Goal: Book appointment/travel/reservation

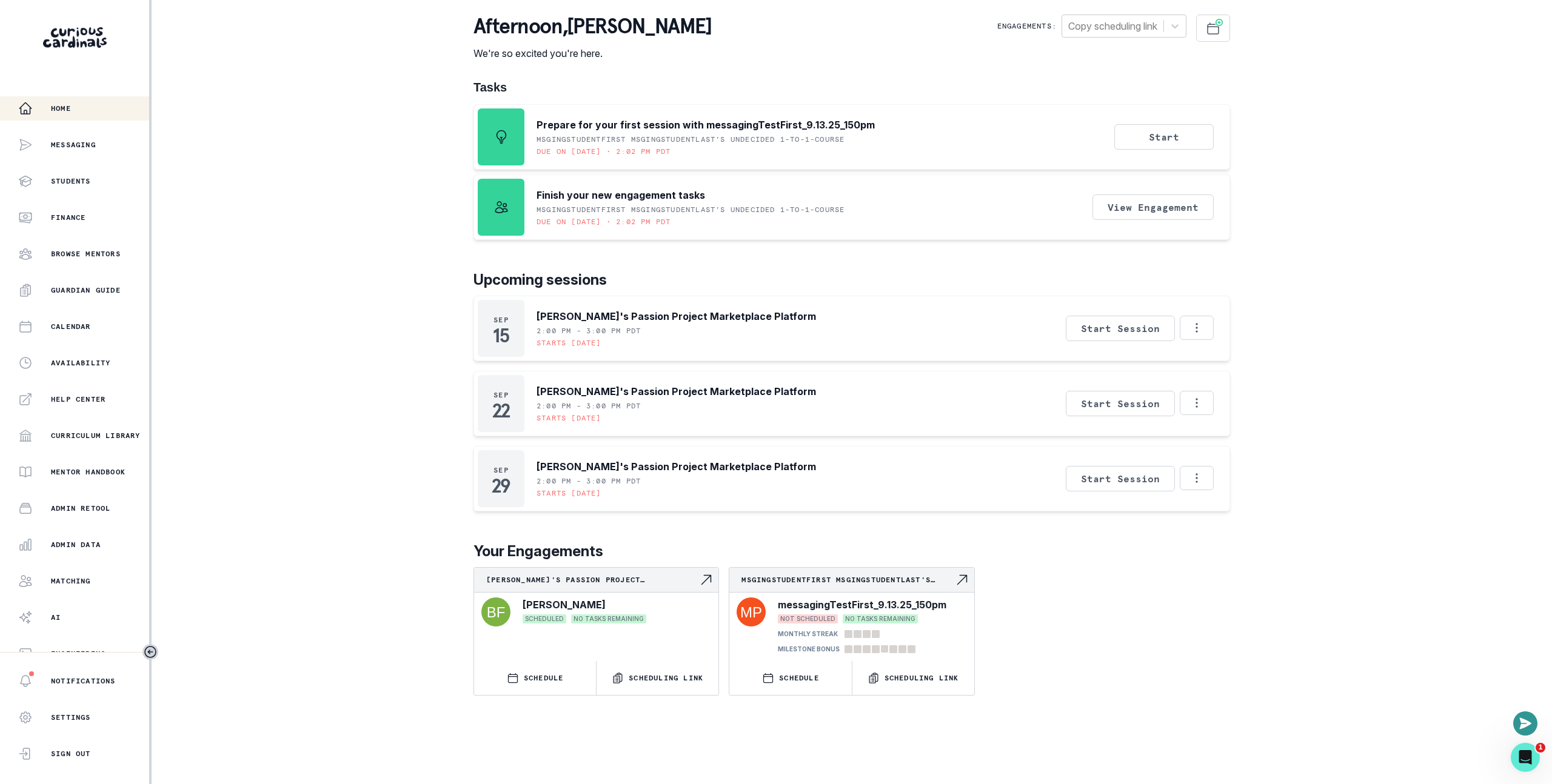
click at [279, 332] on div "Home Messaging Students Finance Browse Mentors Guardian Guide Calendar Availabi…" at bounding box center [776, 392] width 1552 height 784
click at [787, 664] on button "SCHEDULE" at bounding box center [790, 678] width 122 height 34
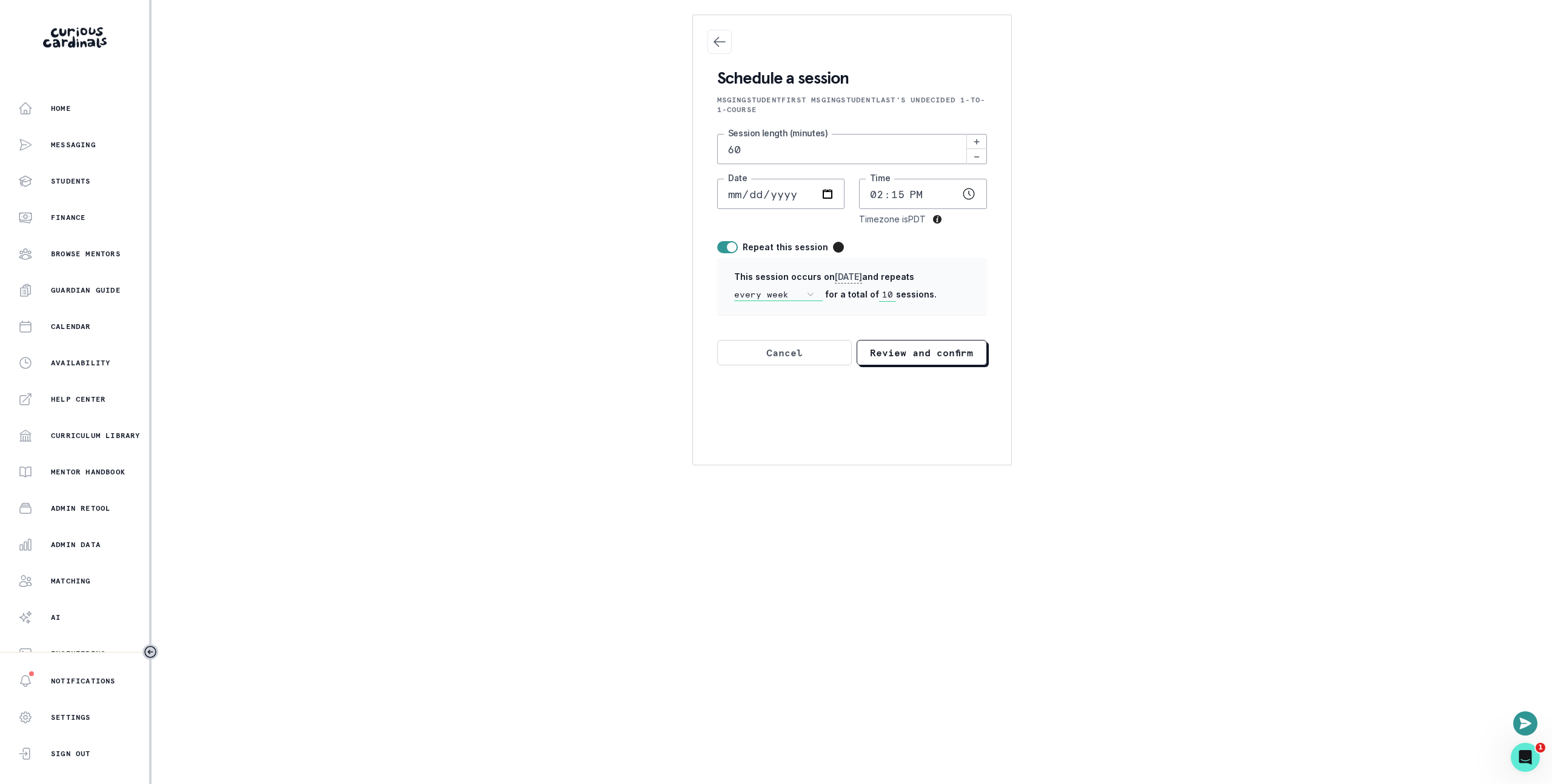
click at [728, 245] on span at bounding box center [732, 248] width 10 height 10
click at [717, 241] on input "checkbox" at bounding box center [717, 241] width 1 height 1
checkbox input "false"
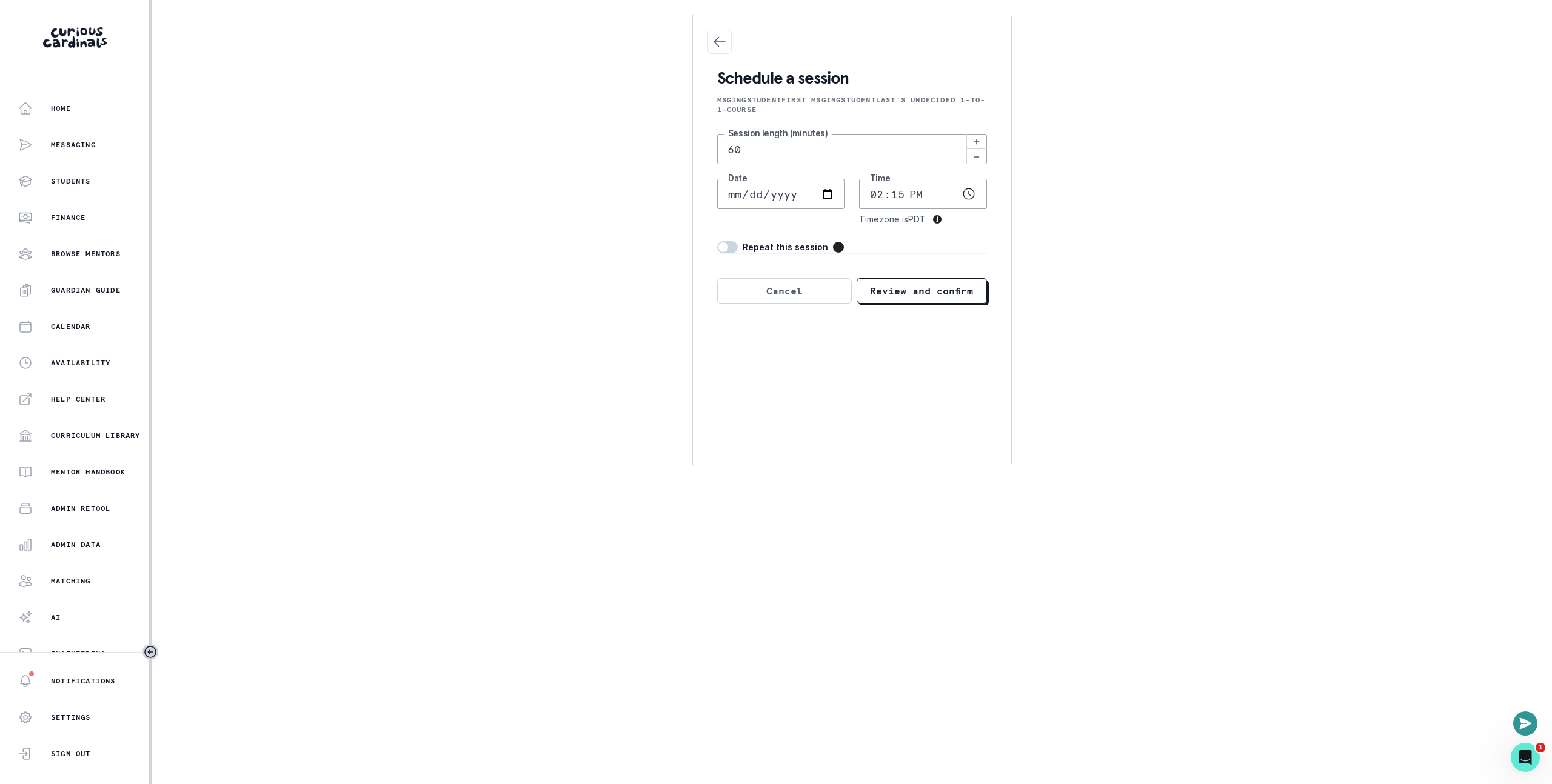
click at [759, 144] on input "60" at bounding box center [851, 149] width 269 height 30
type input "15"
click at [882, 198] on input "14:15" at bounding box center [923, 194] width 128 height 30
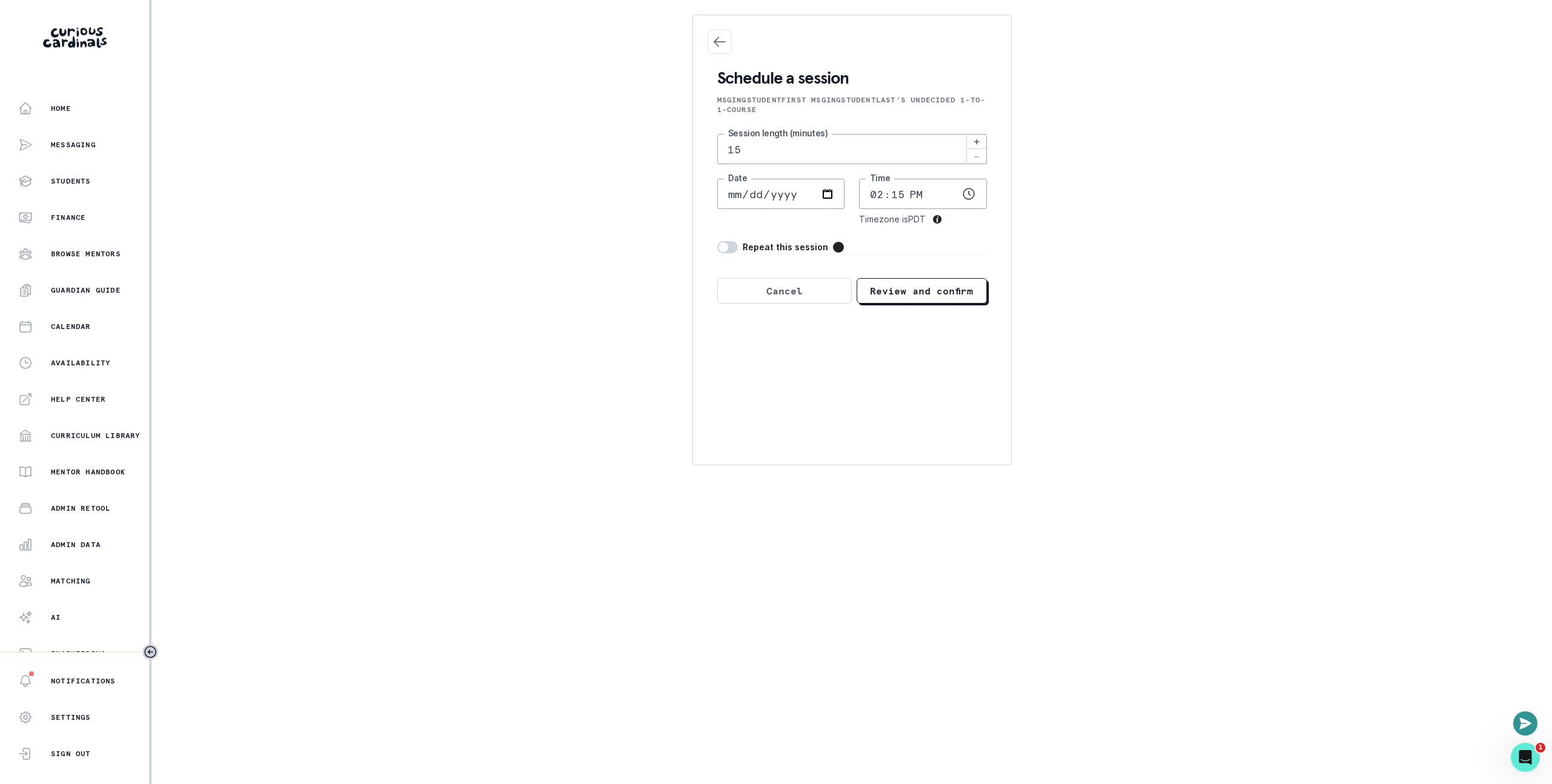
click at [903, 193] on input "14:15" at bounding box center [923, 194] width 128 height 30
click at [899, 193] on input "14:15" at bounding box center [923, 194] width 128 height 30
click at [899, 194] on input "14:15" at bounding box center [923, 194] width 128 height 30
type input "14:03"
click at [1329, 205] on div "Home Messaging Students Finance Browse Mentors Guardian Guide Calendar Availabi…" at bounding box center [776, 392] width 1552 height 784
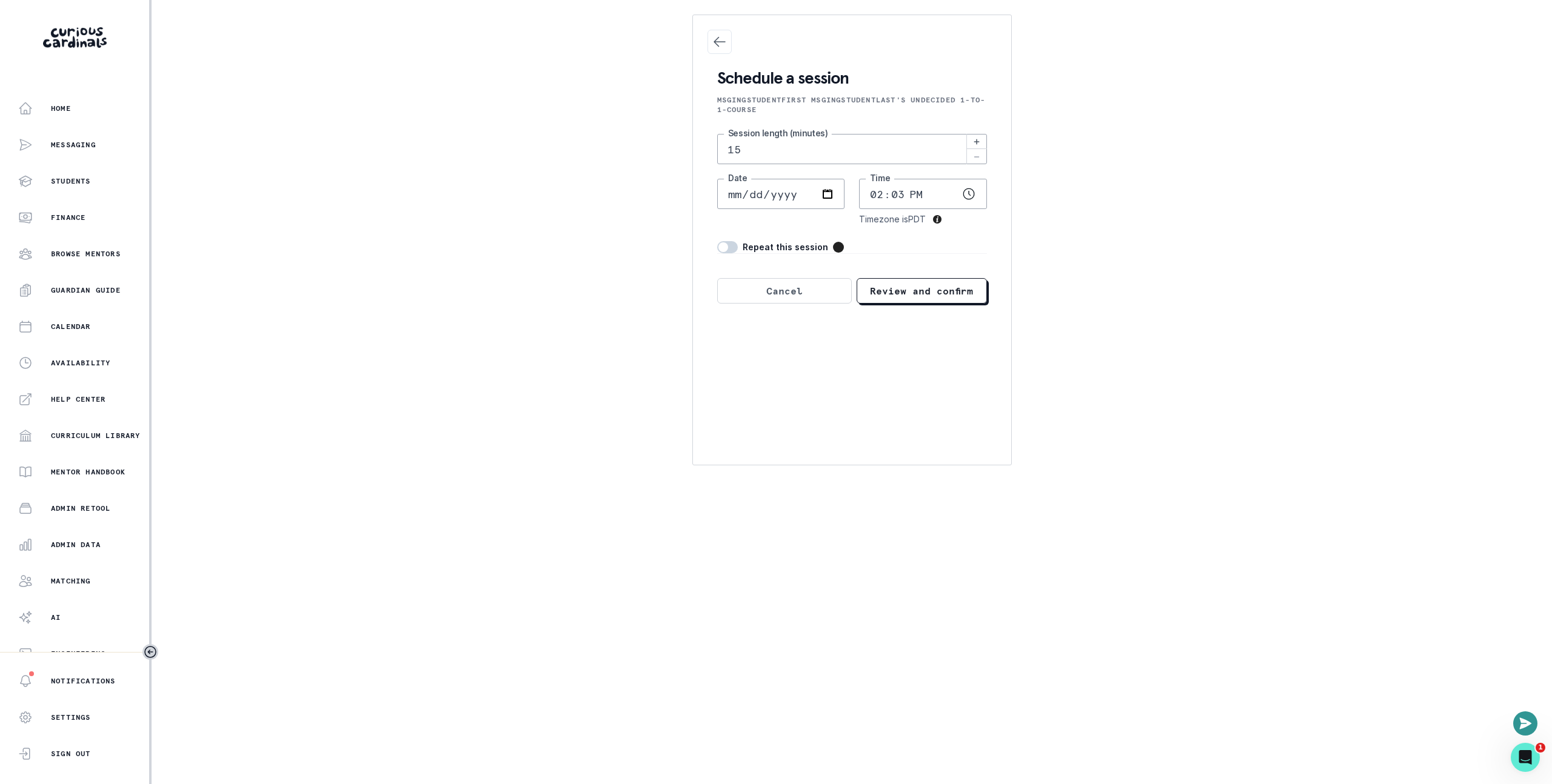
click at [951, 302] on button "Review and confirm" at bounding box center [921, 291] width 131 height 25
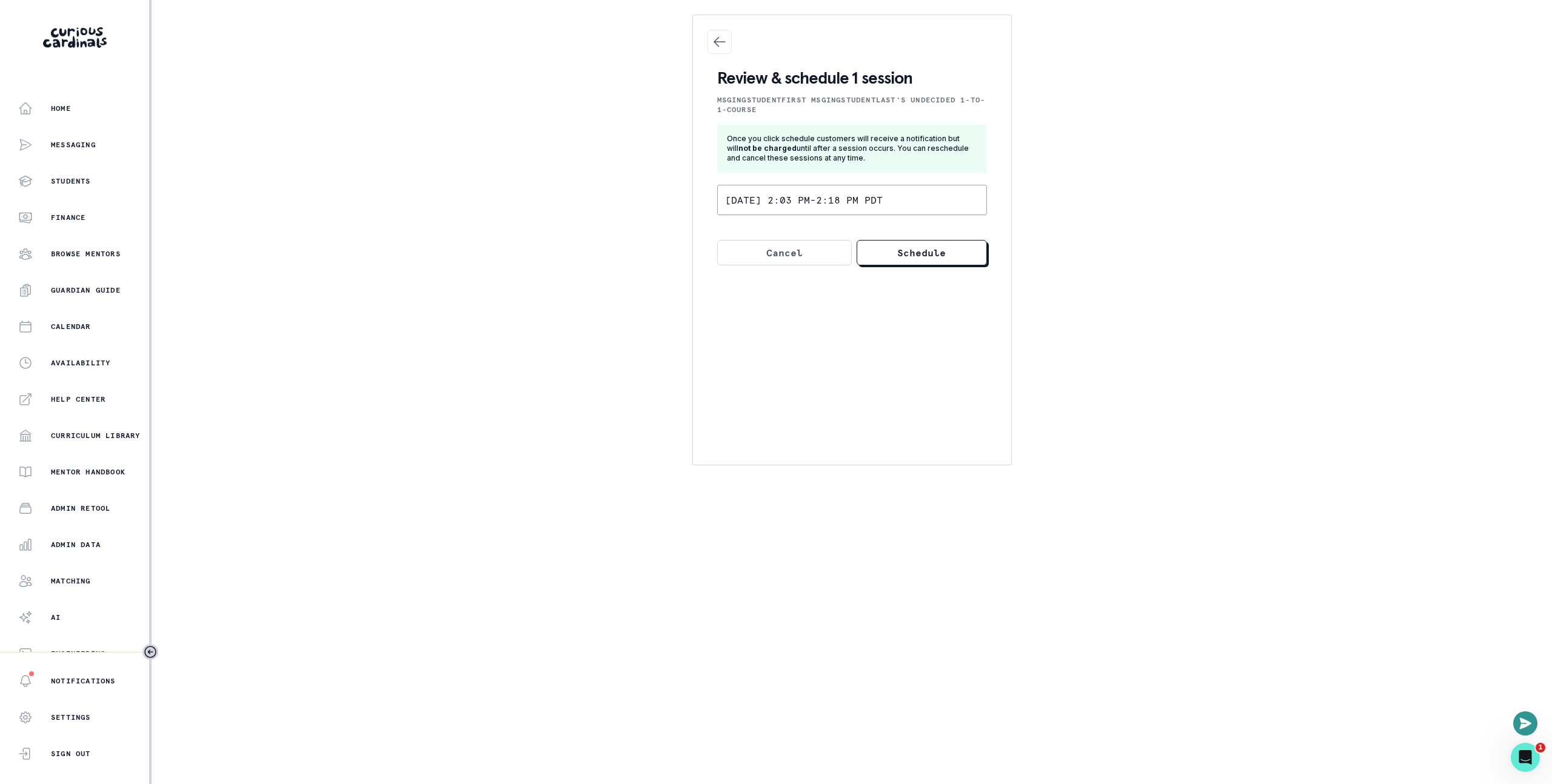
click at [932, 269] on div "Cancel Schedule" at bounding box center [851, 245] width 289 height 60
click at [961, 266] on div "Cancel Schedule" at bounding box center [851, 245] width 289 height 60
click at [963, 259] on button "Schedule" at bounding box center [921, 253] width 131 height 25
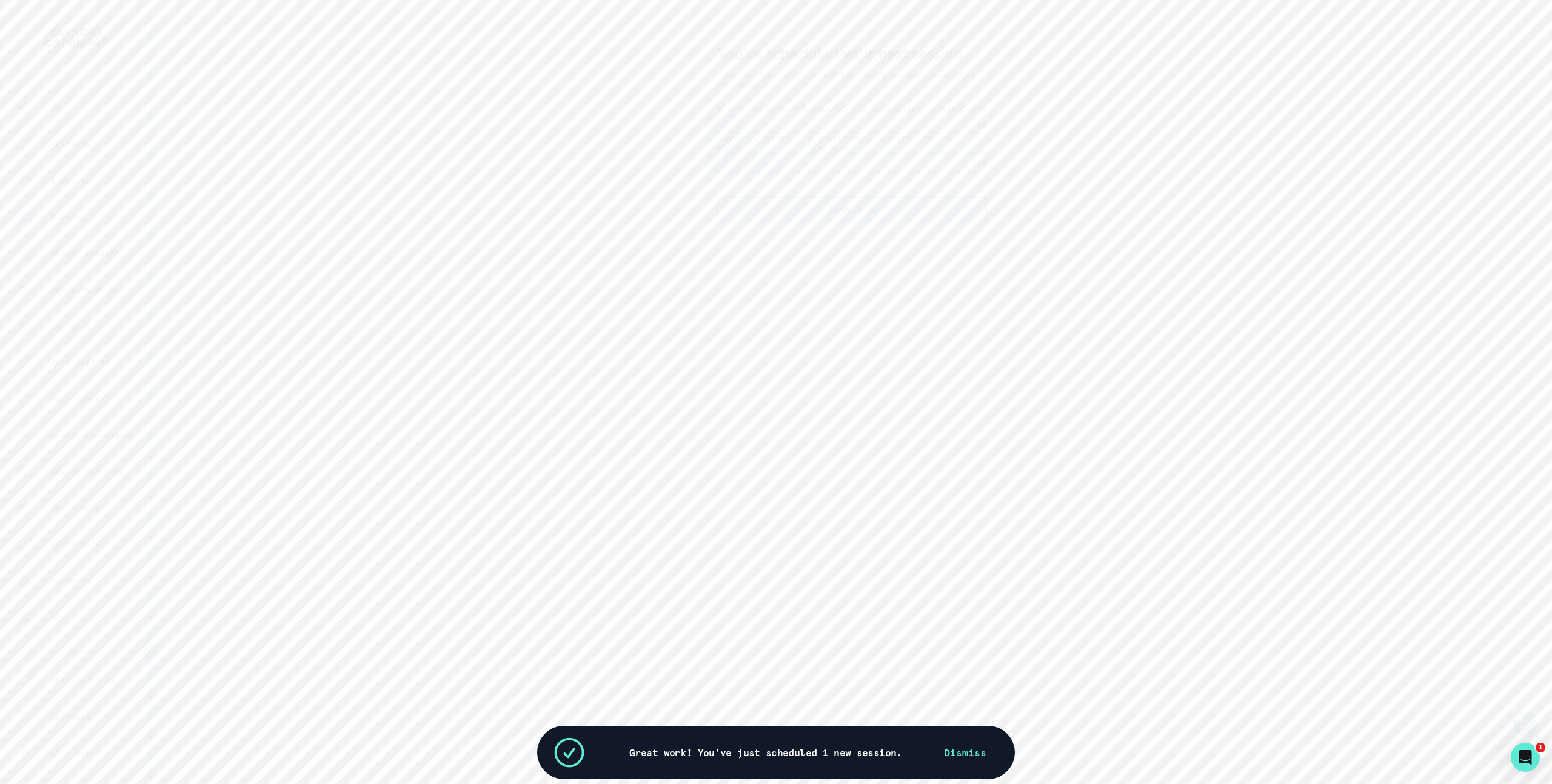
click at [979, 216] on button "Continue" at bounding box center [851, 210] width 269 height 25
drag, startPoint x: 259, startPoint y: 80, endPoint x: 106, endPoint y: 99, distance: 154.2
click at [259, 81] on div "Home Messaging Students Finance Browse Mentors Guardian Guide Calendar Availabi…" at bounding box center [776, 392] width 1552 height 784
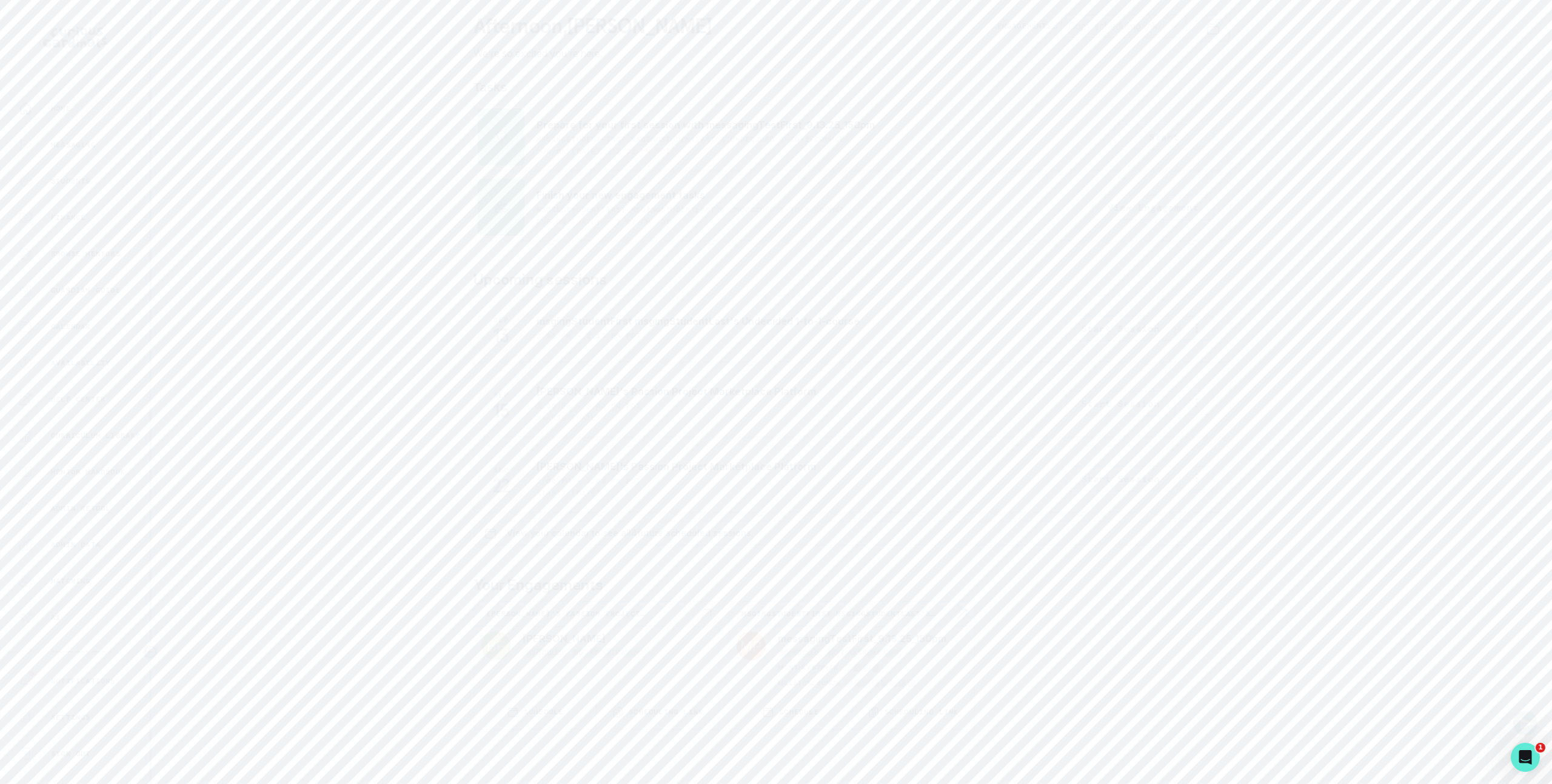
drag, startPoint x: 29, startPoint y: 104, endPoint x: 57, endPoint y: 107, distance: 28.2
click at [30, 104] on icon "button" at bounding box center [25, 108] width 14 height 14
click at [1256, 569] on div "Home Messaging Students Finance Browse Mentors Guardian Guide Calendar Availabi…" at bounding box center [776, 392] width 1552 height 784
drag, startPoint x: 363, startPoint y: 376, endPoint x: 505, endPoint y: 461, distance: 165.5
click at [366, 376] on div "Home Messaging Students Finance Browse Mentors Guardian Guide Calendar Availabi…" at bounding box center [776, 392] width 1552 height 784
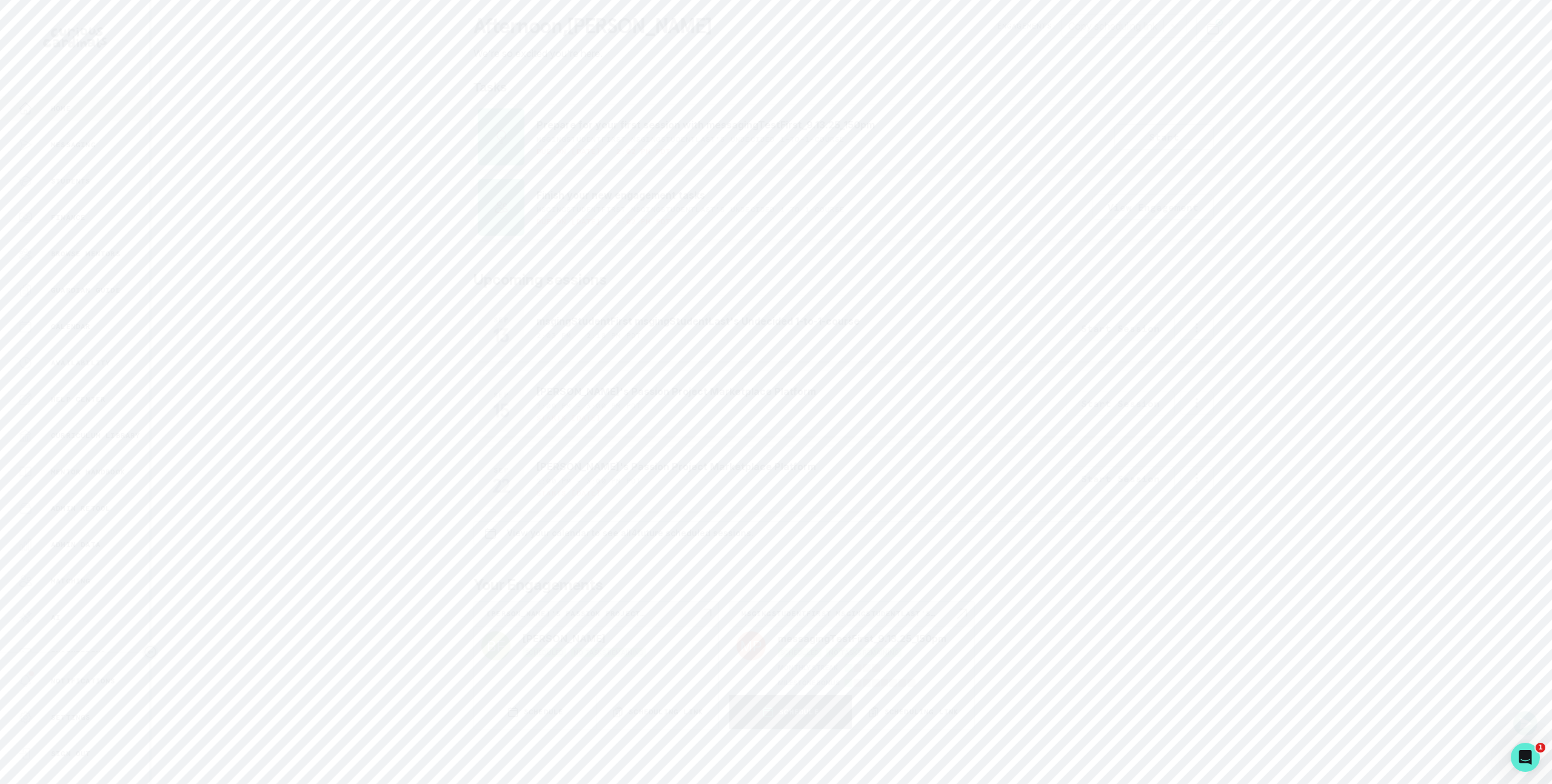
click at [782, 720] on button "SCHEDULE" at bounding box center [790, 712] width 122 height 34
click at [445, 246] on div "Home Messaging Students Finance Browse Mentors Guardian Guide Calendar Availabi…" at bounding box center [776, 392] width 1552 height 784
click at [717, 46] on icon "Close Scheduling" at bounding box center [719, 41] width 14 height 14
